Goal: Information Seeking & Learning: Learn about a topic

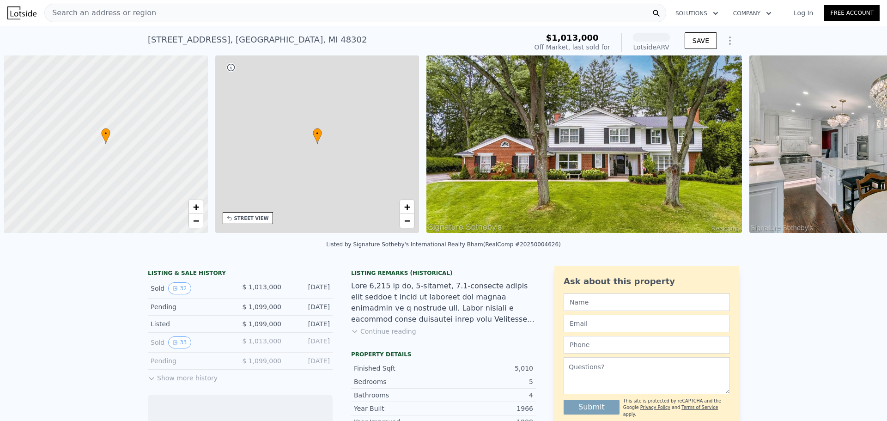
scroll to position [0, 4]
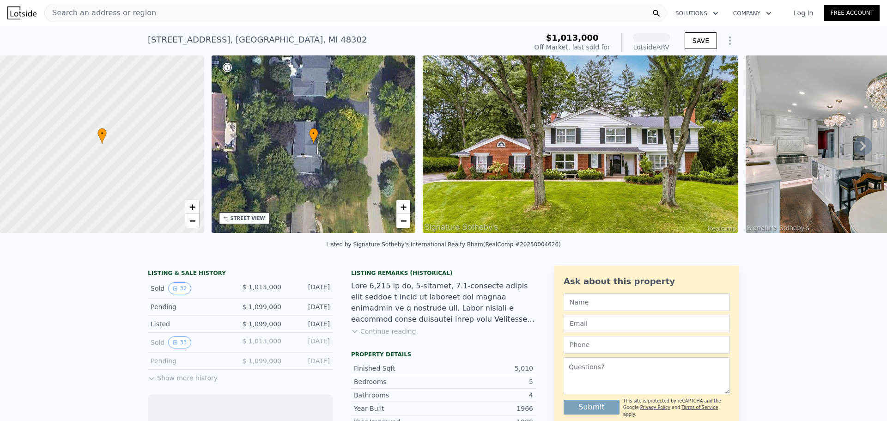
click at [573, 185] on img at bounding box center [581, 143] width 316 height 177
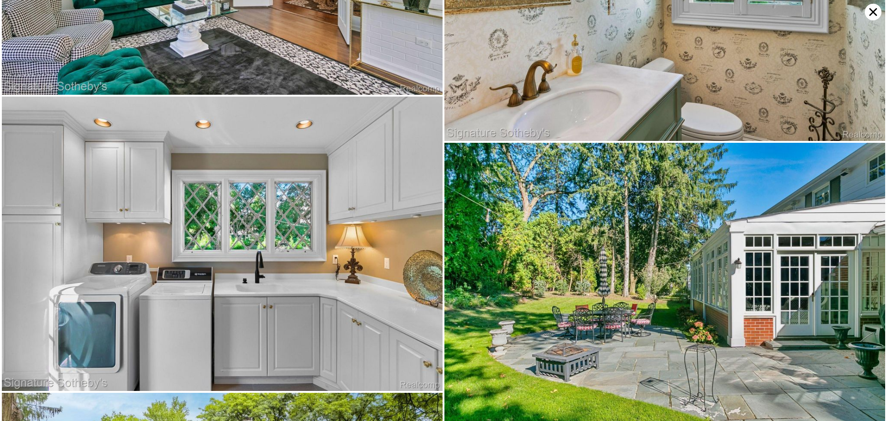
scroll to position [3817, 0]
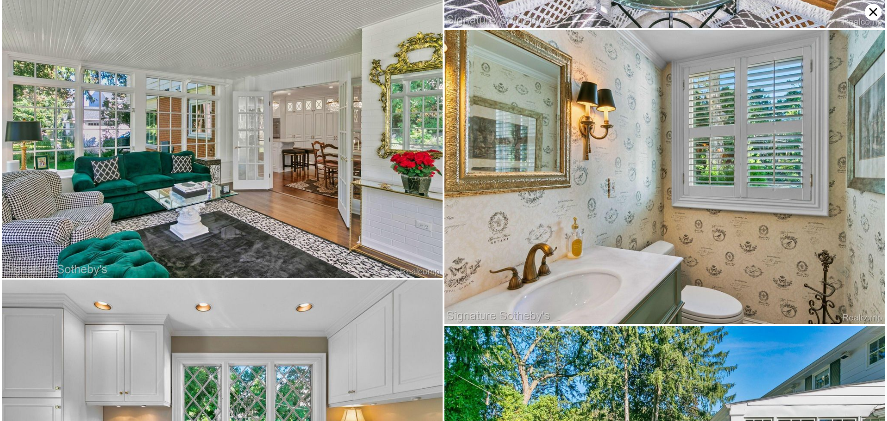
click at [878, 11] on icon at bounding box center [873, 12] width 17 height 17
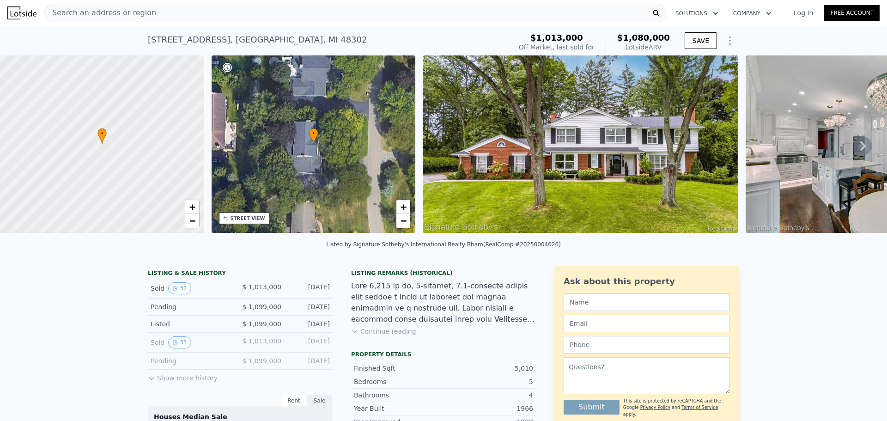
click at [185, 294] on div "Sold 32" at bounding box center [192, 288] width 82 height 12
click at [179, 294] on button "32" at bounding box center [179, 288] width 23 height 12
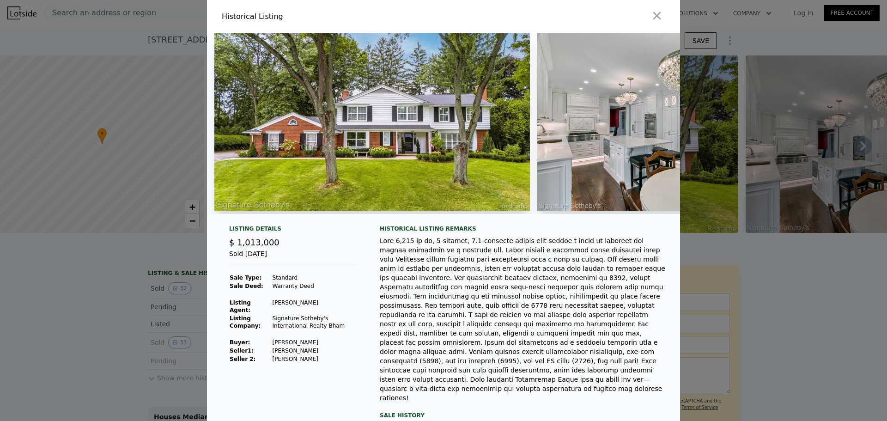
click at [282, 341] on td "Laffrey William" at bounding box center [315, 342] width 86 height 8
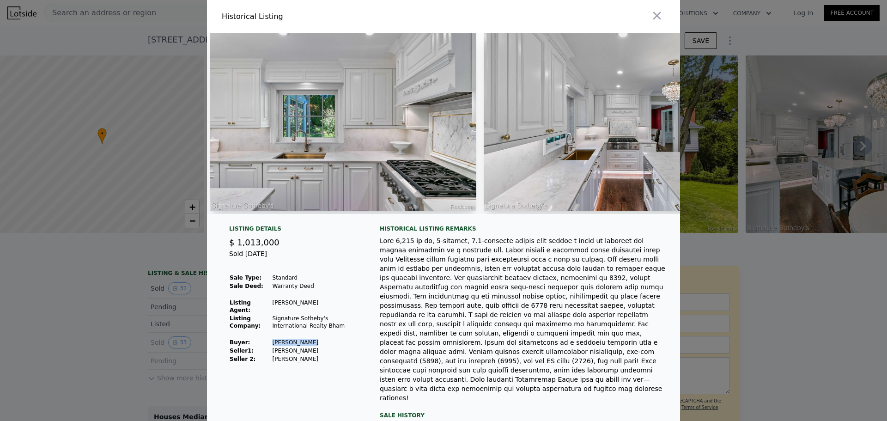
scroll to position [0, 811]
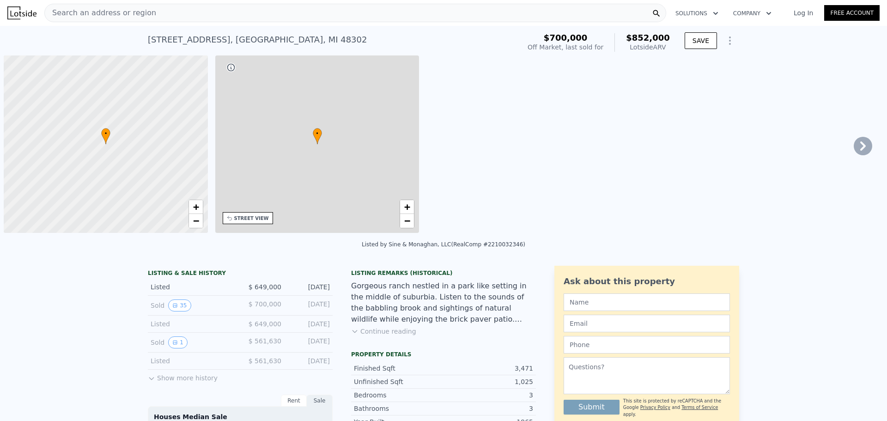
scroll to position [0, 4]
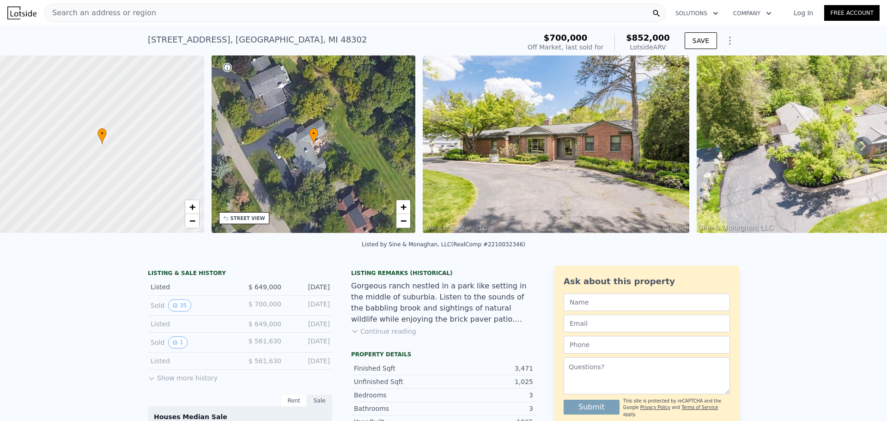
click at [530, 155] on img at bounding box center [556, 143] width 267 height 177
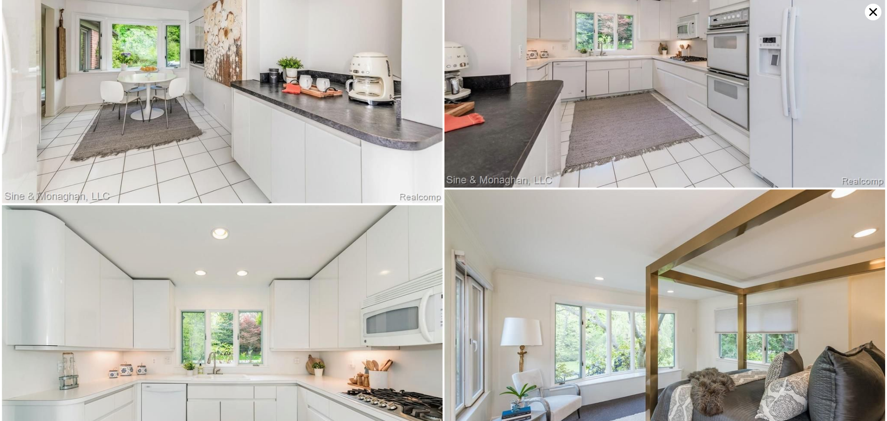
scroll to position [2547, 0]
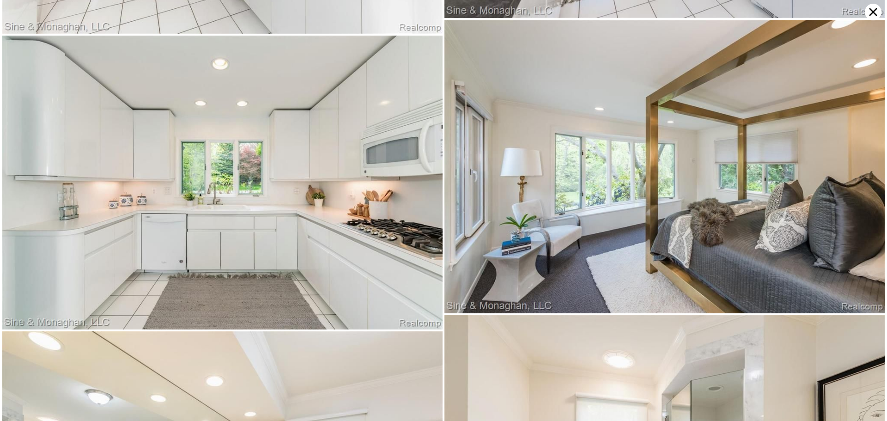
click at [875, 10] on icon at bounding box center [874, 12] width 8 height 8
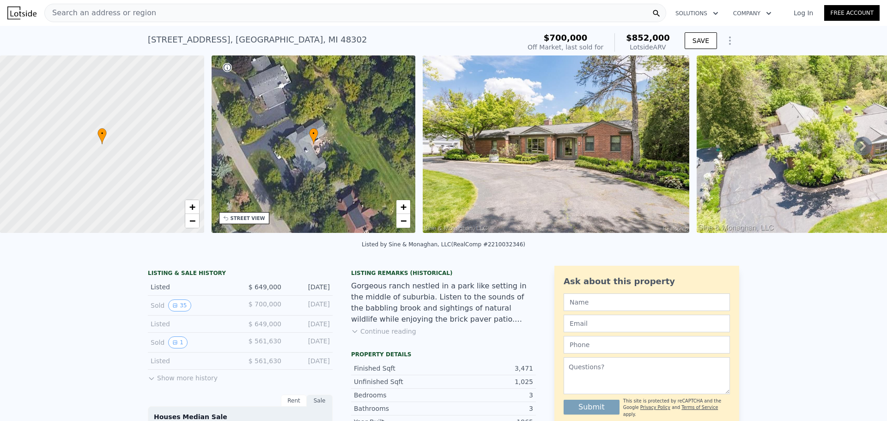
click at [336, 24] on nav "Search an address or region Solutions Company Open main menu Log In Free Account" at bounding box center [443, 13] width 887 height 26
click at [350, 21] on div "Search an address or region" at bounding box center [355, 13] width 622 height 18
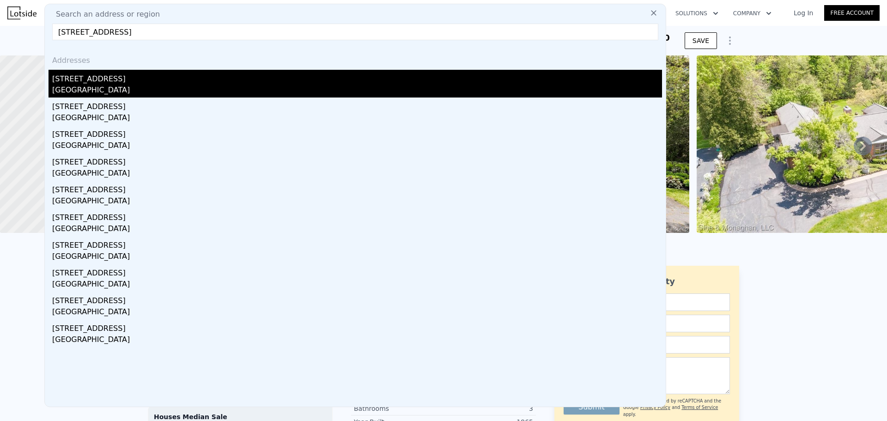
type input "[STREET_ADDRESS]"
click at [153, 82] on div "[STREET_ADDRESS]" at bounding box center [357, 77] width 610 height 15
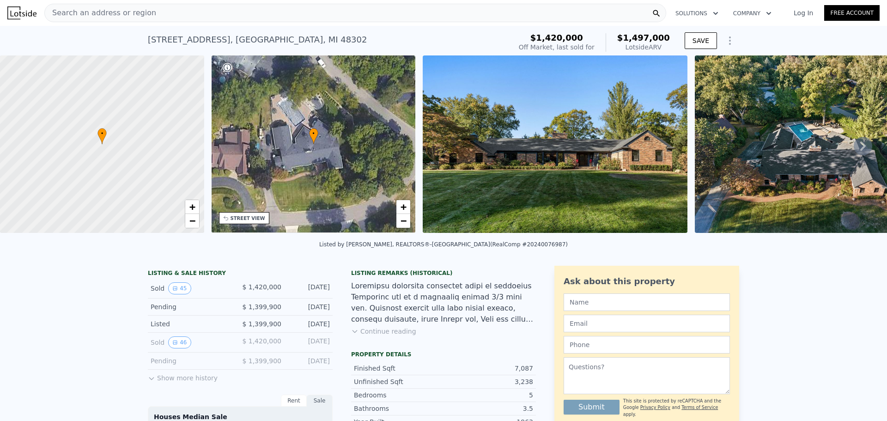
click at [604, 124] on img at bounding box center [555, 143] width 264 height 177
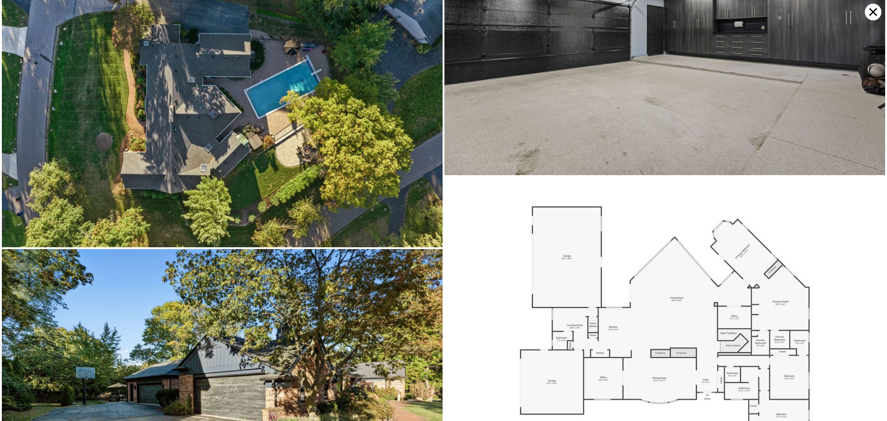
scroll to position [5908, 0]
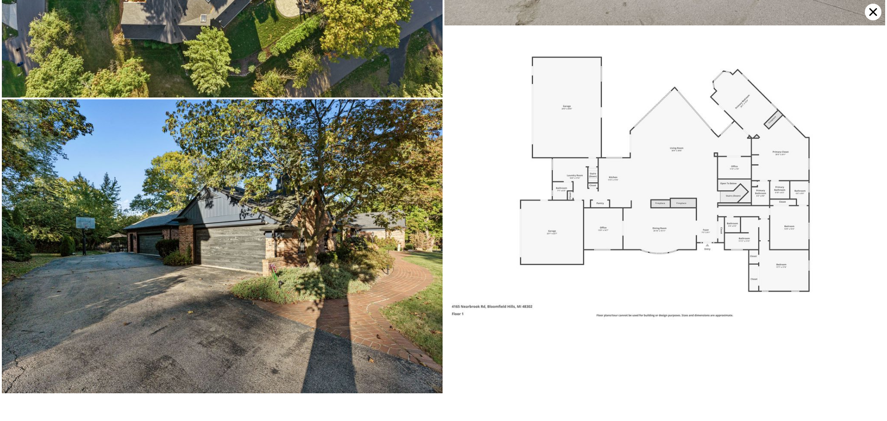
drag, startPoint x: 564, startPoint y: 328, endPoint x: 546, endPoint y: 200, distance: 129.3
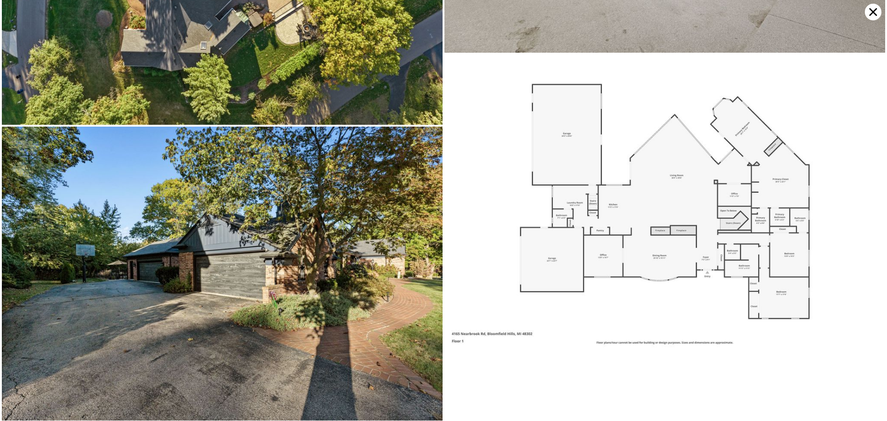
scroll to position [6201, 0]
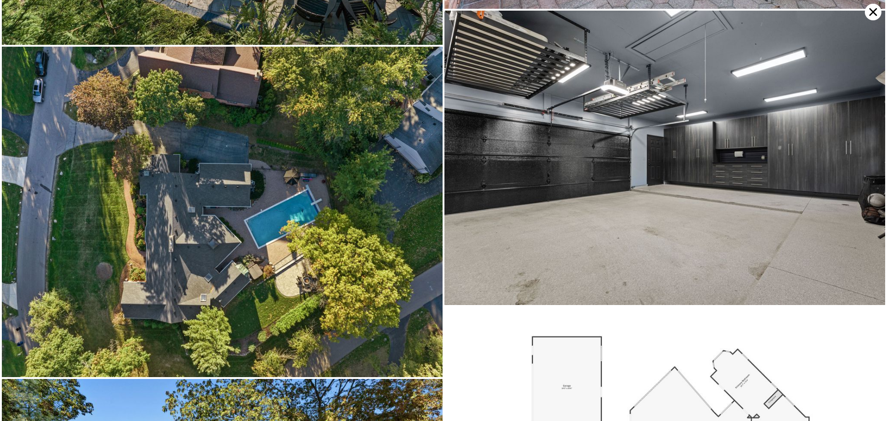
drag, startPoint x: 599, startPoint y: 313, endPoint x: 595, endPoint y: 112, distance: 201.1
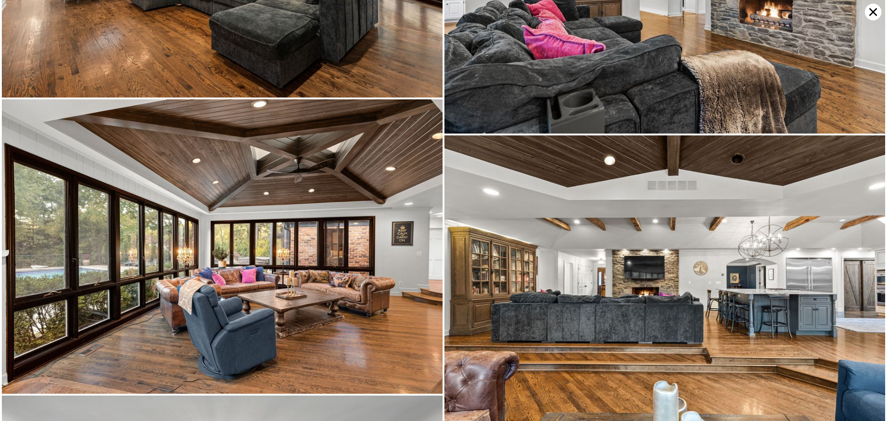
scroll to position [917, 0]
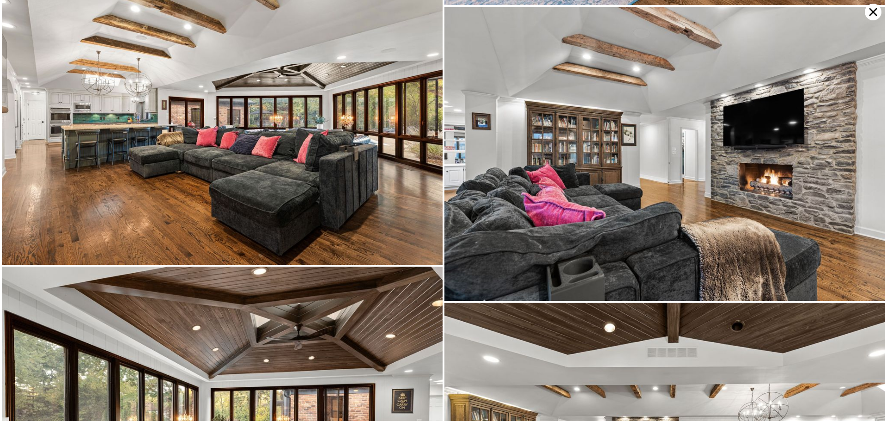
click at [873, 18] on icon at bounding box center [873, 12] width 17 height 17
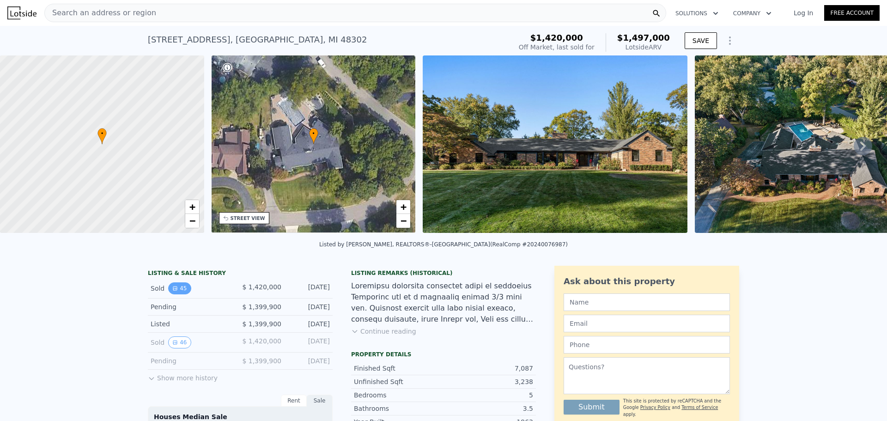
click at [180, 290] on button "45" at bounding box center [179, 288] width 23 height 12
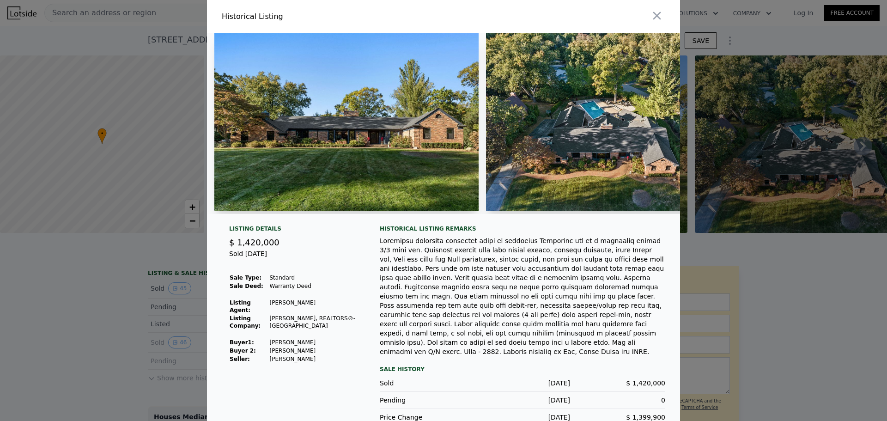
click at [298, 344] on td "[PERSON_NAME]" at bounding box center [313, 342] width 89 height 8
click at [298, 342] on td "[PERSON_NAME]" at bounding box center [313, 342] width 89 height 8
click at [298, 338] on td "[PERSON_NAME]" at bounding box center [313, 342] width 89 height 8
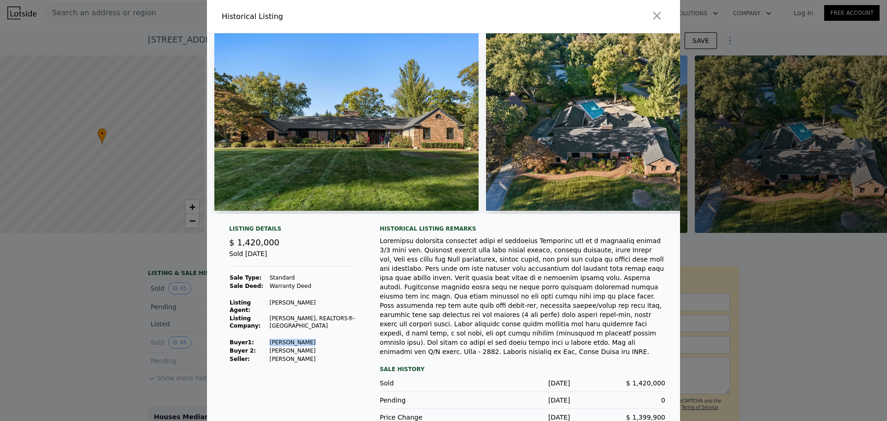
click at [298, 338] on td "[PERSON_NAME]" at bounding box center [313, 342] width 89 height 8
click at [875, 201] on div at bounding box center [443, 210] width 887 height 421
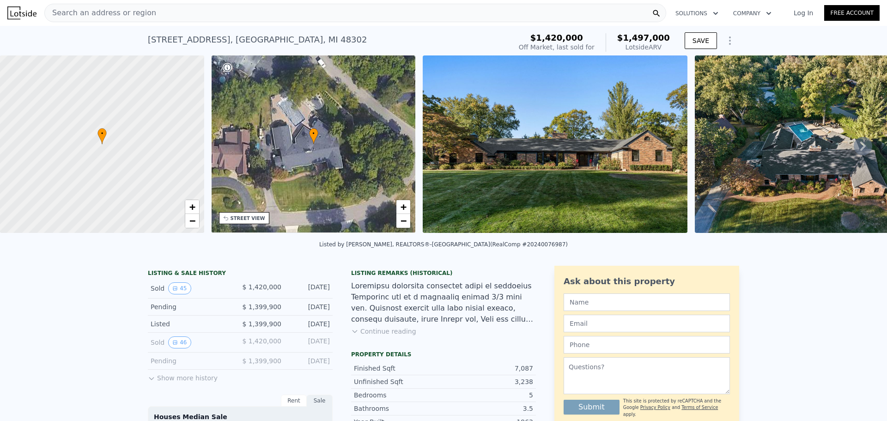
click at [249, 24] on div "Search an address or region Solutions Company Open main menu Log In Free Account" at bounding box center [443, 13] width 872 height 22
click at [247, 15] on div "Search an address or region" at bounding box center [355, 13] width 622 height 18
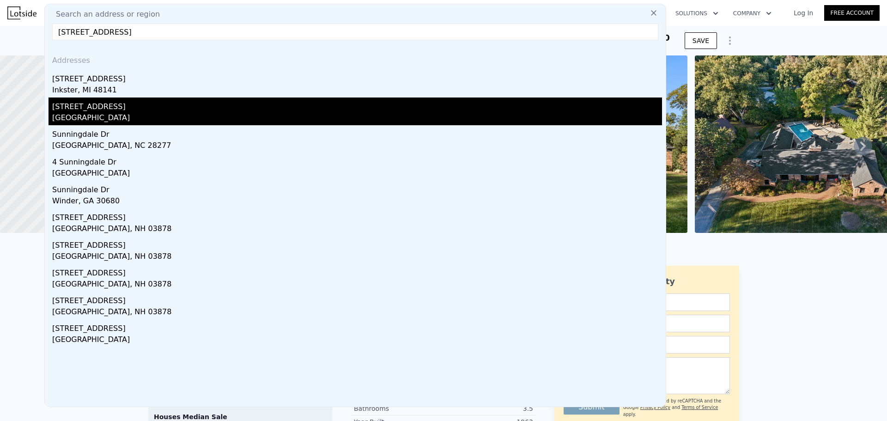
type input "[STREET_ADDRESS]"
click at [239, 113] on div "[GEOGRAPHIC_DATA]" at bounding box center [357, 118] width 610 height 13
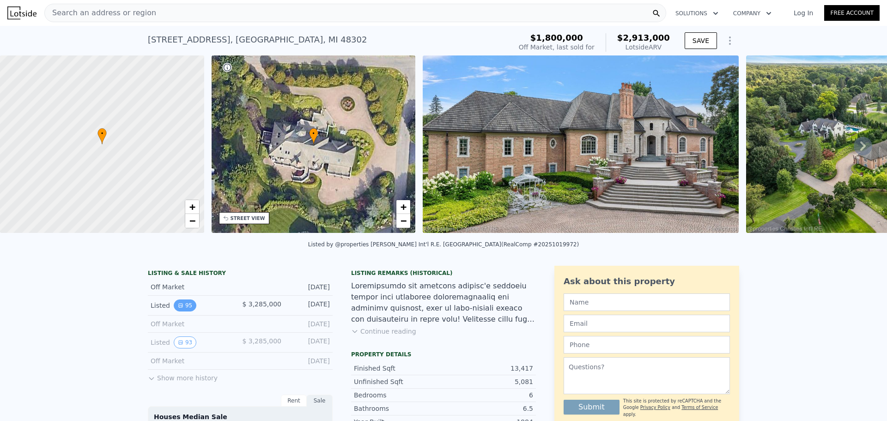
click at [179, 311] on button "95" at bounding box center [185, 305] width 23 height 12
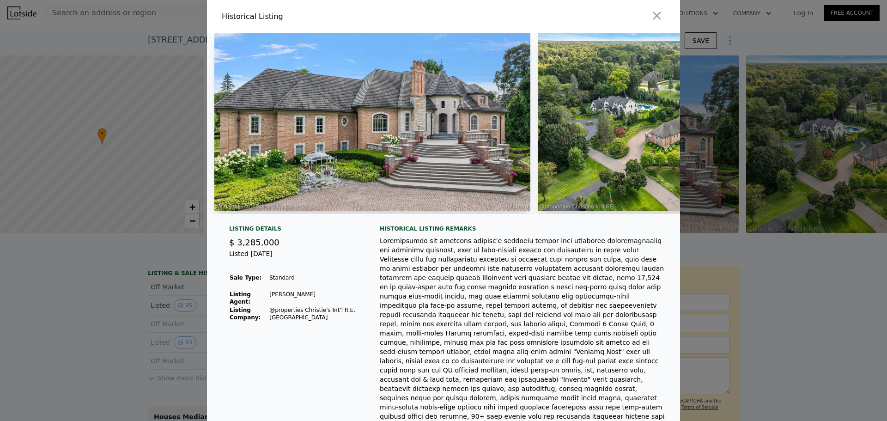
click at [131, 341] on div at bounding box center [443, 210] width 887 height 421
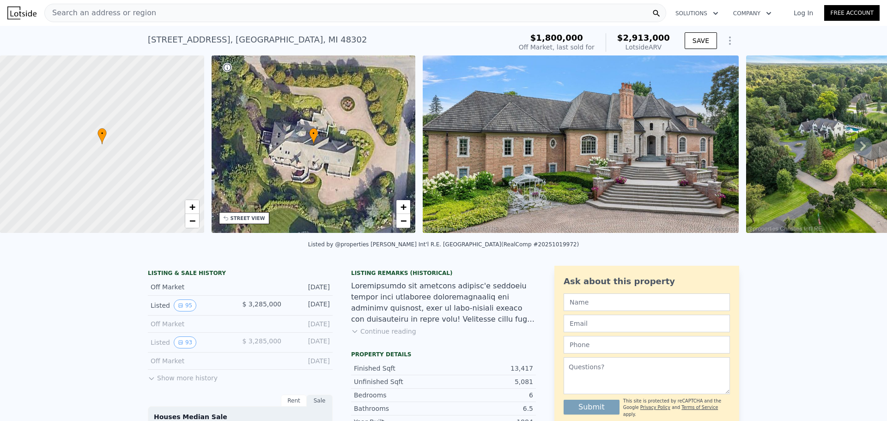
click at [179, 380] on button "Show more history" at bounding box center [183, 376] width 70 height 13
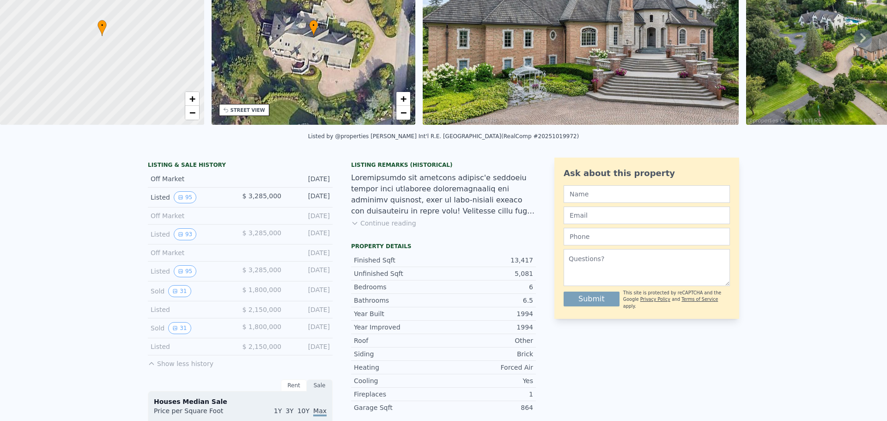
scroll to position [228, 0]
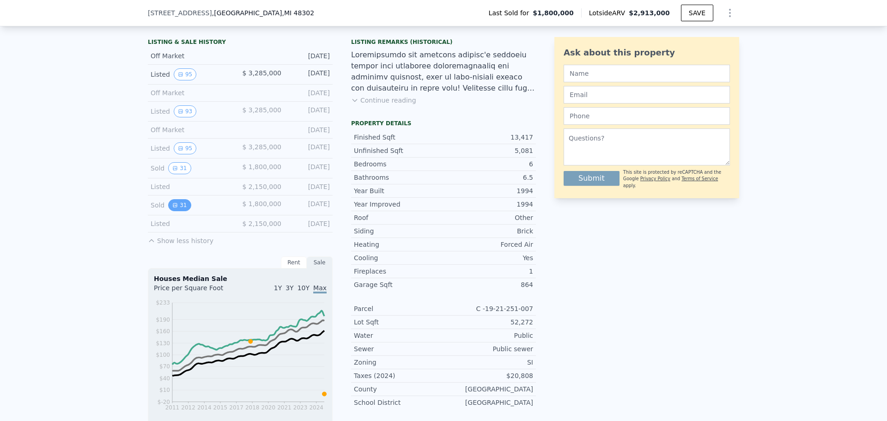
click at [175, 207] on button "31" at bounding box center [179, 205] width 23 height 12
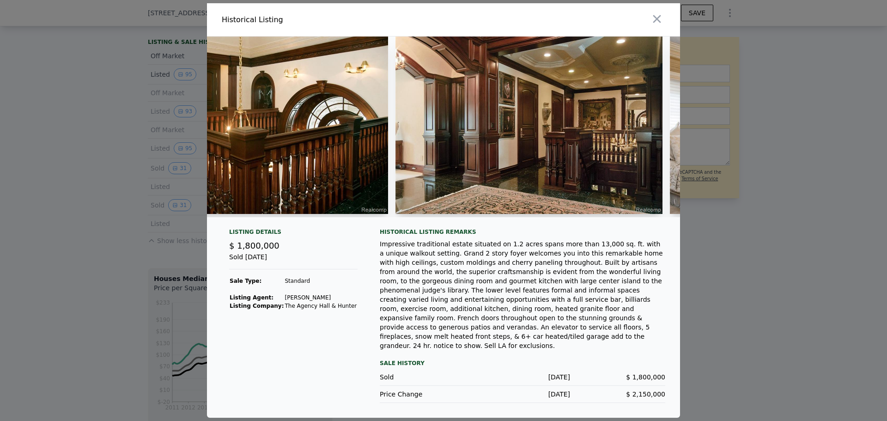
scroll to position [0, 7565]
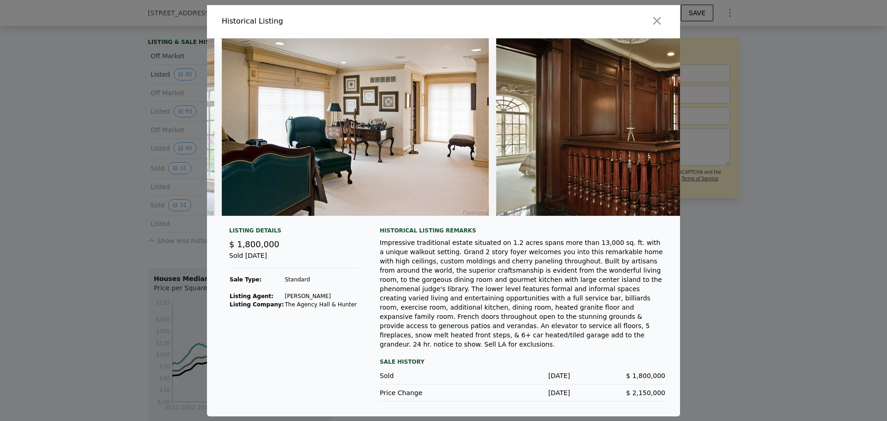
click at [748, 199] on div at bounding box center [443, 210] width 887 height 421
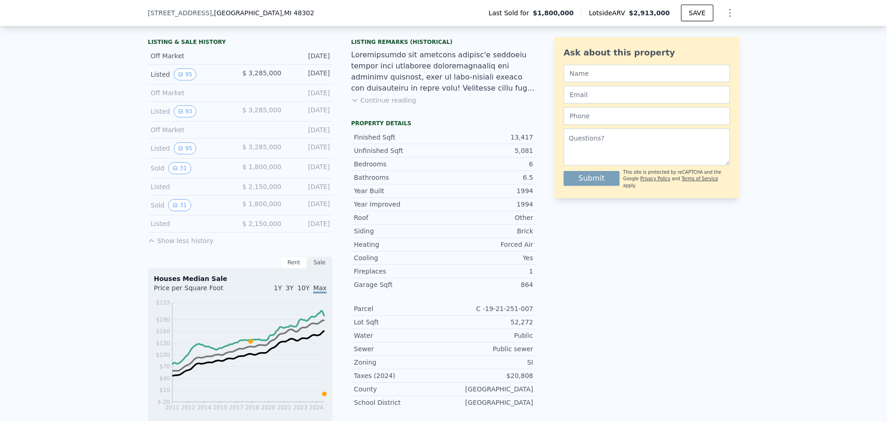
click at [190, 150] on div "Listed 95" at bounding box center [192, 148] width 82 height 12
click at [183, 171] on button "31" at bounding box center [179, 168] width 23 height 12
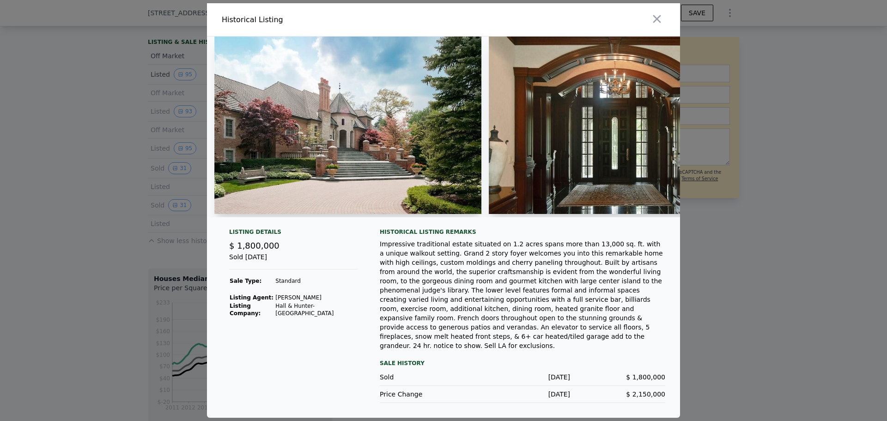
drag, startPoint x: 161, startPoint y: 217, endPoint x: 160, endPoint y: 191, distance: 25.9
click at [160, 209] on div at bounding box center [443, 210] width 887 height 421
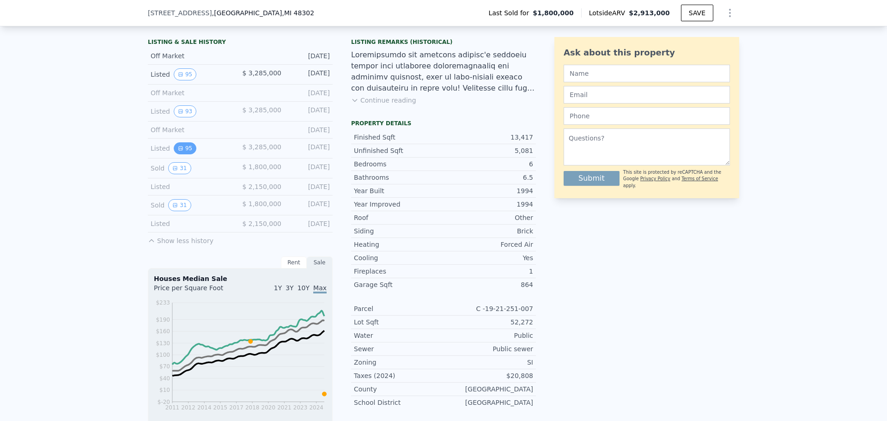
click at [187, 153] on button "95" at bounding box center [185, 148] width 23 height 12
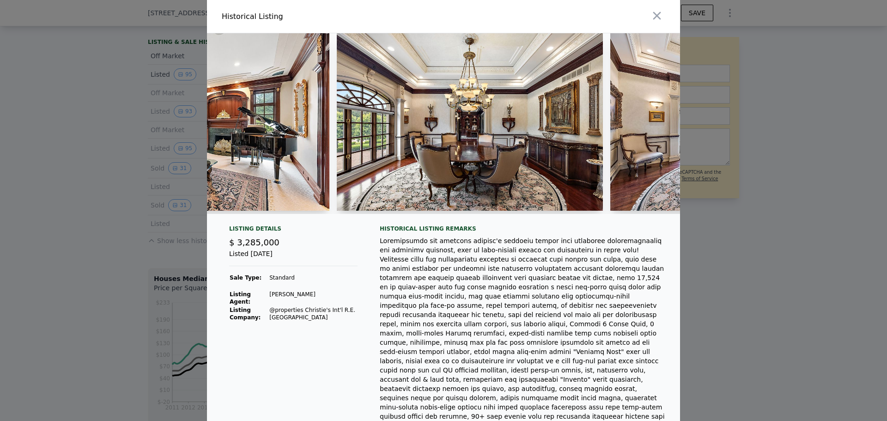
scroll to position [0, 4621]
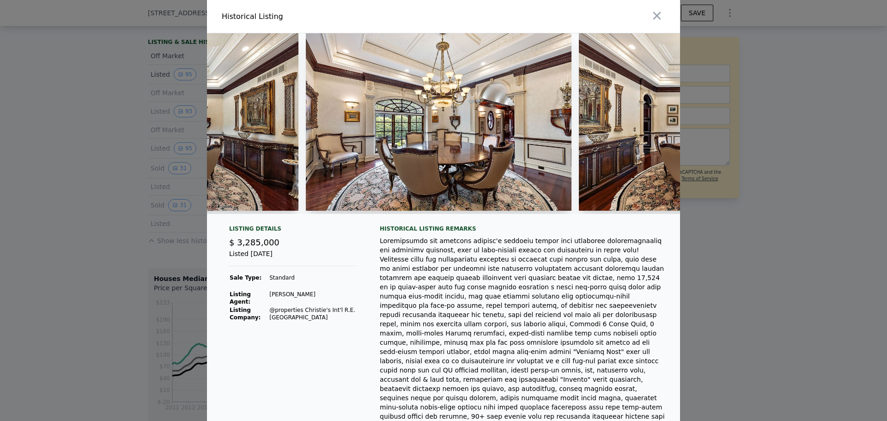
drag, startPoint x: 342, startPoint y: 213, endPoint x: 360, endPoint y: 213, distance: 18.5
click at [360, 213] on div at bounding box center [439, 123] width 266 height 181
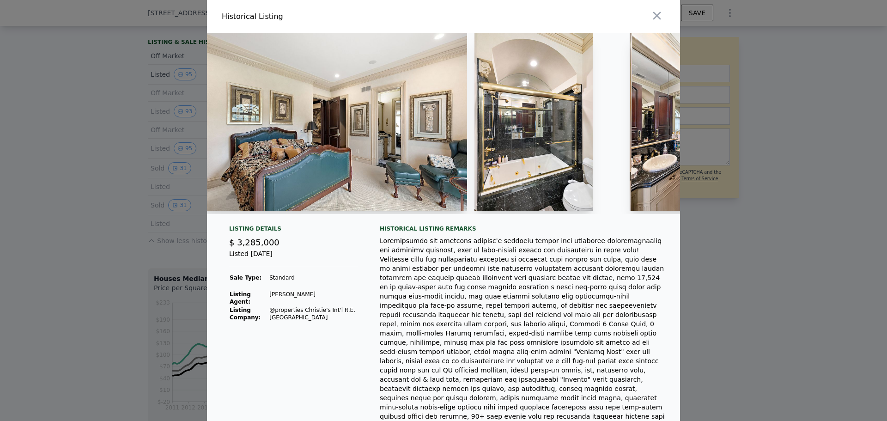
scroll to position [0, 11992]
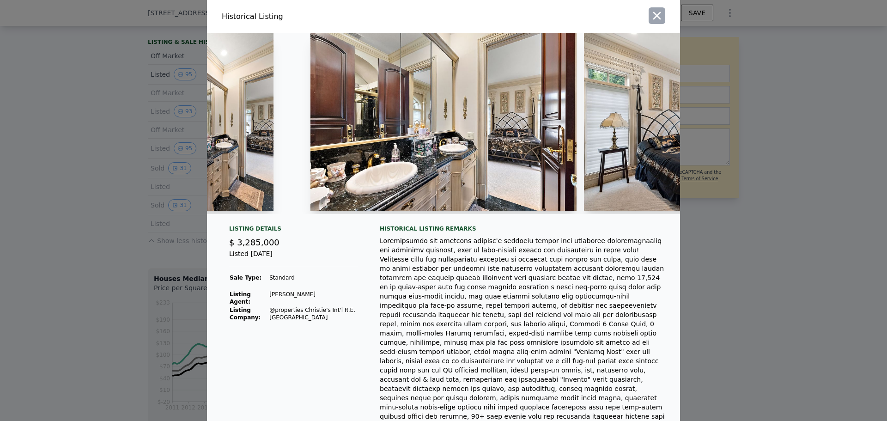
click at [654, 19] on icon "button" at bounding box center [657, 15] width 13 height 13
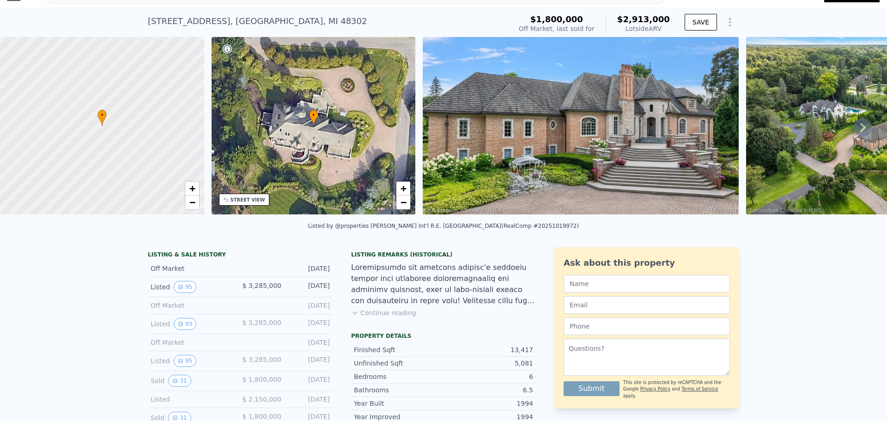
scroll to position [3, 0]
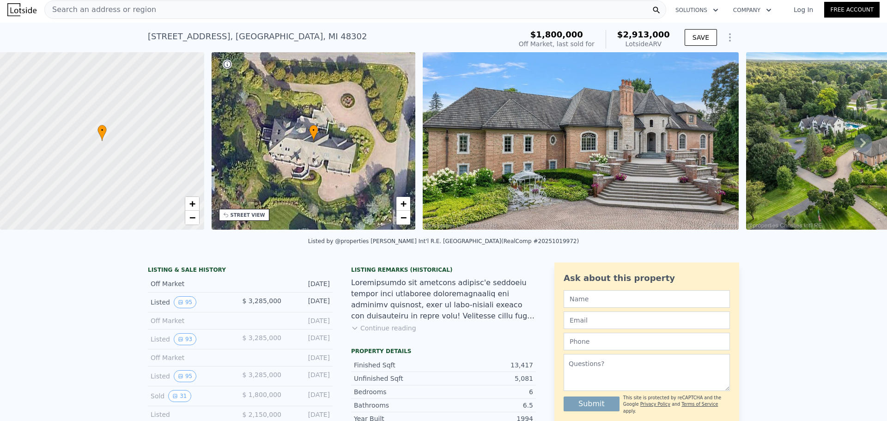
click at [259, 4] on div "Search an address or region" at bounding box center [355, 9] width 622 height 18
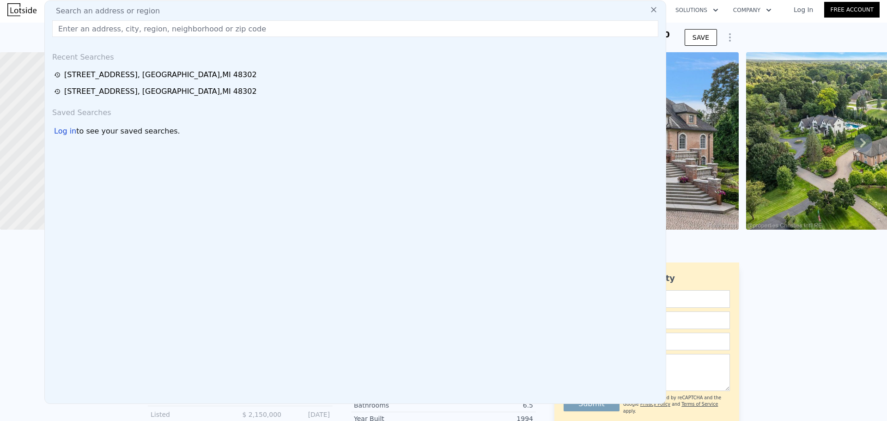
drag, startPoint x: 238, startPoint y: 6, endPoint x: 190, endPoint y: 25, distance: 52.1
click at [188, 27] on input "text" at bounding box center [355, 28] width 606 height 17
paste input "[STREET_ADDRESS]"
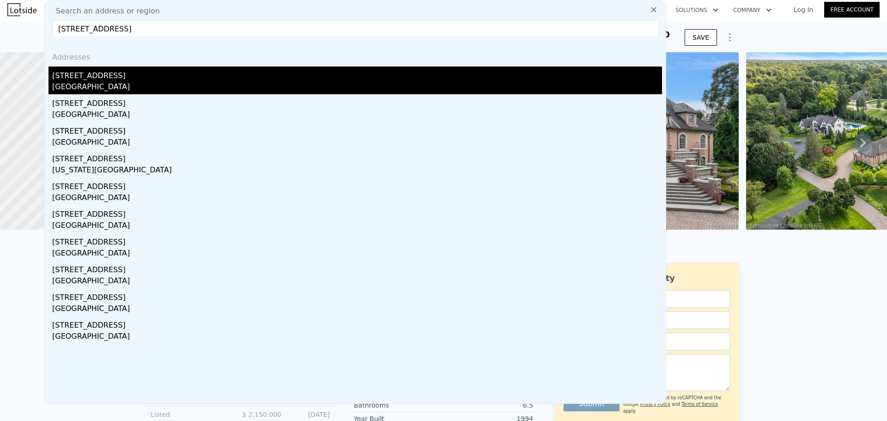
type input "[STREET_ADDRESS]"
click at [136, 77] on div "[STREET_ADDRESS]" at bounding box center [357, 74] width 610 height 15
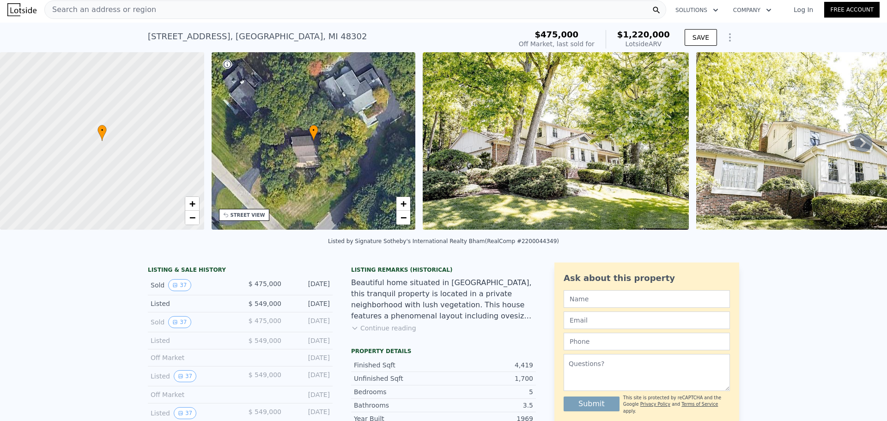
click at [551, 159] on img at bounding box center [556, 140] width 266 height 177
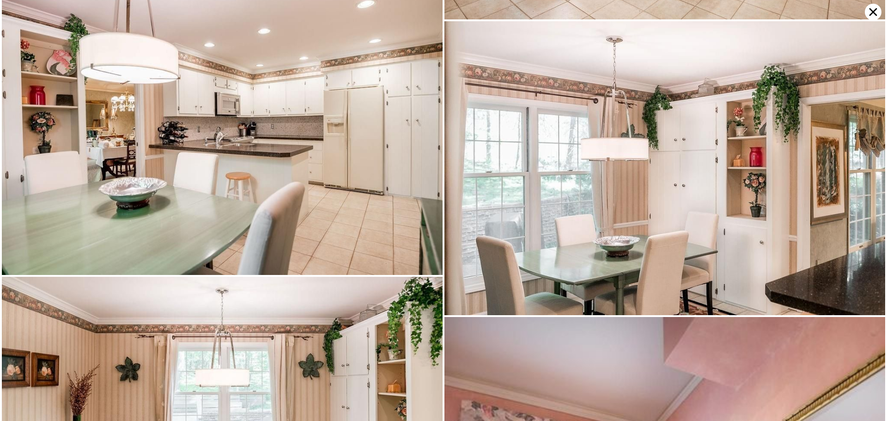
scroll to position [1754, 0]
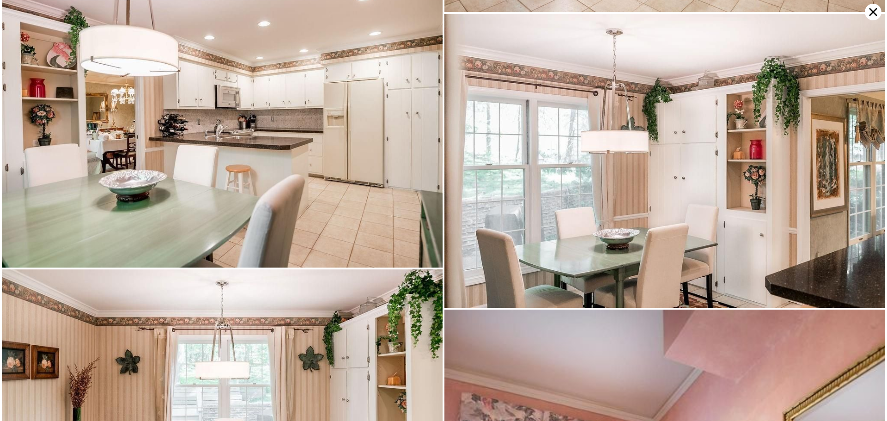
click at [878, 4] on div at bounding box center [443, 210] width 887 height 421
click at [869, 9] on icon at bounding box center [873, 12] width 17 height 17
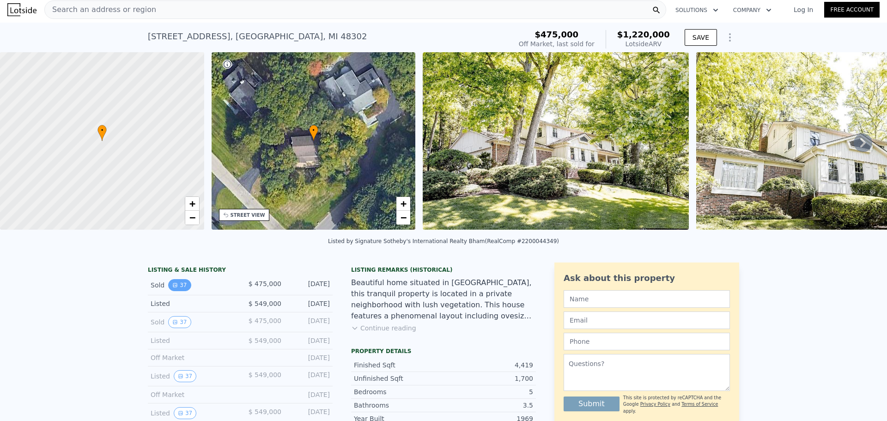
click at [173, 287] on icon "View historical data" at bounding box center [175, 285] width 4 height 4
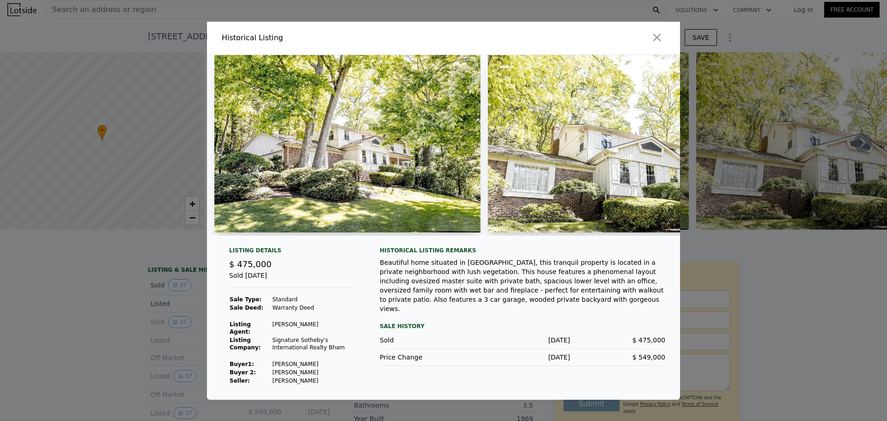
click at [299, 365] on td "[PERSON_NAME]" at bounding box center [315, 364] width 86 height 8
click at [814, 132] on div at bounding box center [443, 210] width 887 height 421
